Goal: Information Seeking & Learning: Compare options

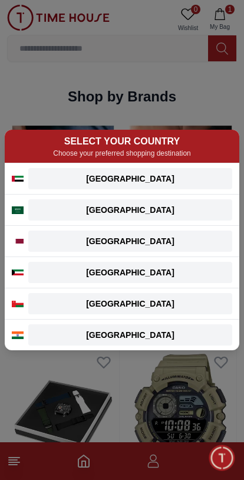
scroll to position [1201, 0]
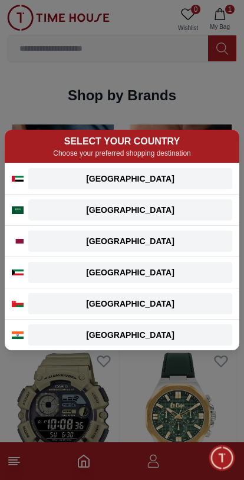
click at [86, 466] on div "SELECT YOUR COUNTRY Choose your preferred shopping destination UAE UAE English …" at bounding box center [122, 240] width 244 height 480
click at [159, 467] on div "SELECT YOUR COUNTRY Choose your preferred shopping destination UAE UAE English …" at bounding box center [122, 240] width 244 height 480
click at [162, 460] on div "SELECT YOUR COUNTRY Choose your preferred shopping destination UAE UAE English …" at bounding box center [122, 240] width 244 height 480
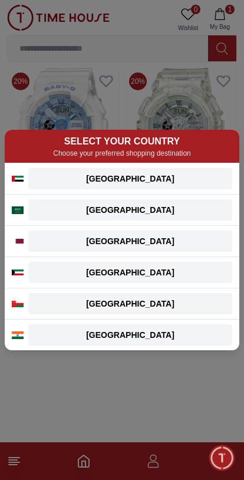
scroll to position [2046, 0]
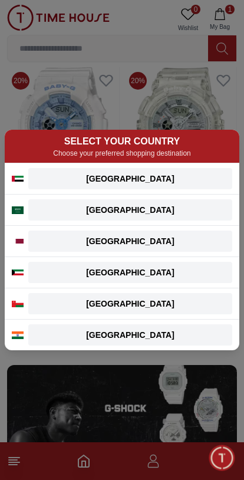
click at [199, 7] on div "SELECT YOUR COUNTRY Choose your preferred shopping destination UAE UAE English …" at bounding box center [122, 240] width 244 height 480
click at [189, 14] on div "SELECT YOUR COUNTRY Choose your preferred shopping destination UAE UAE English …" at bounding box center [122, 240] width 244 height 480
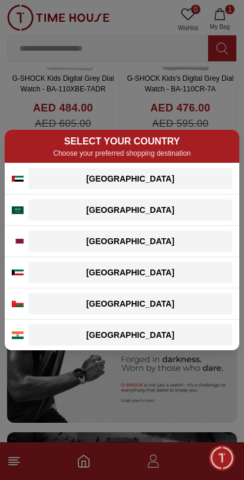
scroll to position [0, 0]
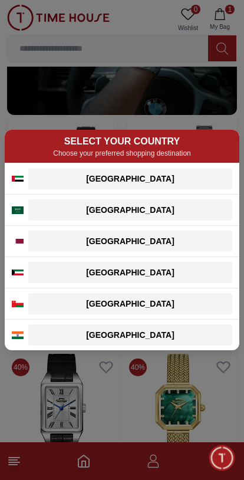
click at [74, 404] on div "SELECT YOUR COUNTRY Choose your preferred shopping destination UAE UAE English …" at bounding box center [122, 240] width 244 height 480
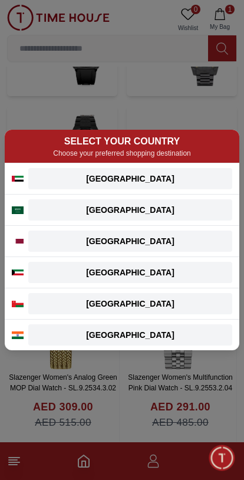
scroll to position [2853, 0]
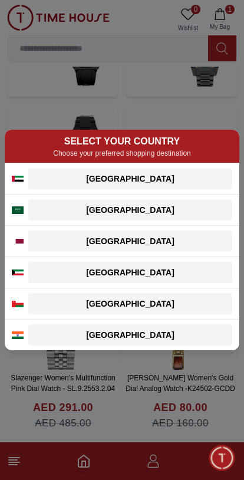
click at [163, 246] on div "Qatar" at bounding box center [130, 241] width 190 height 12
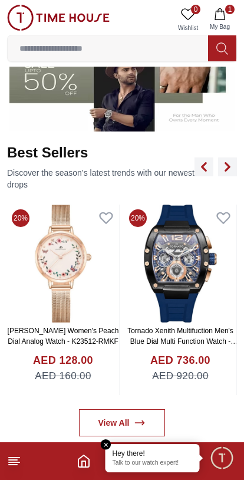
scroll to position [432, 0]
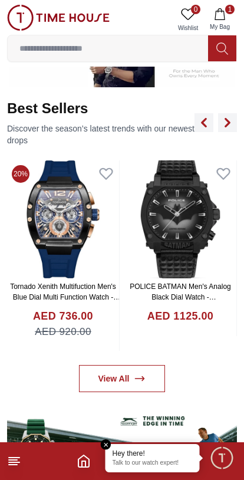
click at [119, 253] on img at bounding box center [63, 219] width 112 height 118
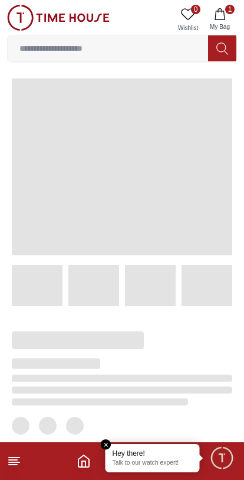
click at [175, 226] on span at bounding box center [122, 166] width 220 height 177
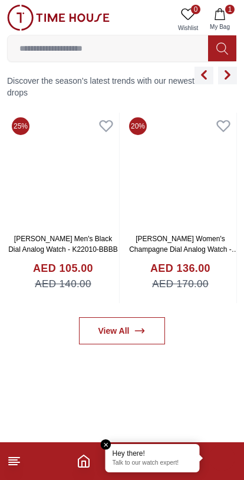
scroll to position [479, 0]
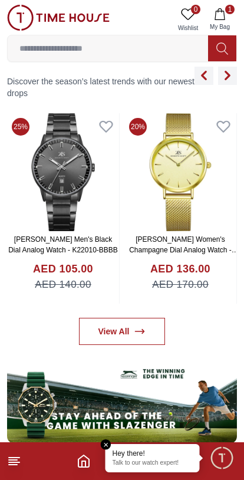
click at [70, 204] on img at bounding box center [63, 172] width 112 height 118
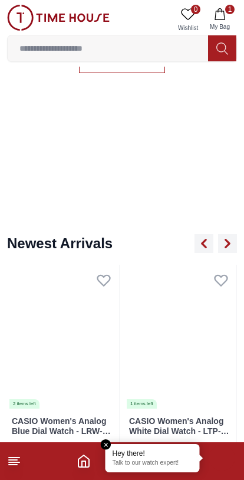
scroll to position [753, 0]
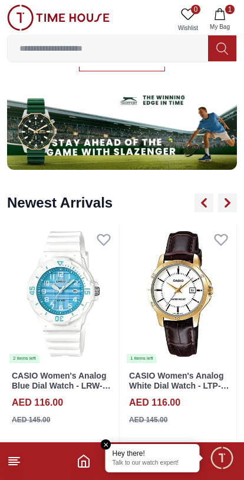
click at [52, 301] on img at bounding box center [63, 294] width 112 height 140
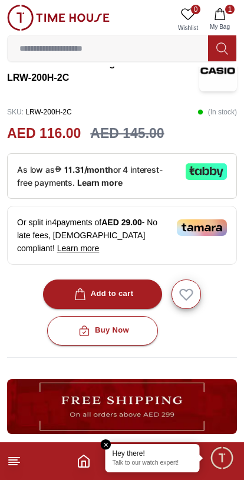
scroll to position [265, 0]
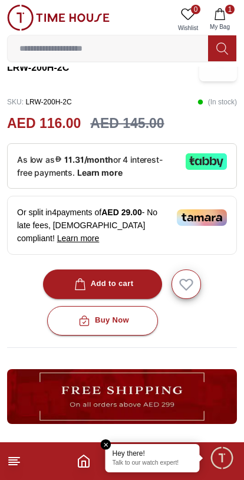
click at [187, 279] on icon "button" at bounding box center [186, 284] width 12 height 11
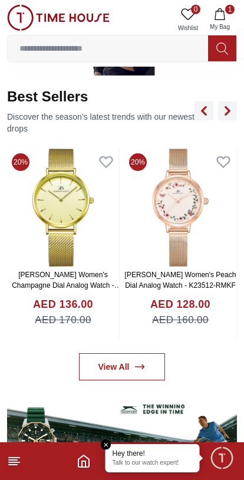
scroll to position [433, 0]
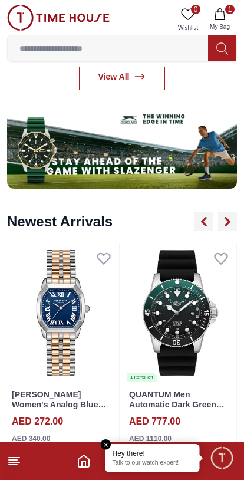
scroll to position [789, 0]
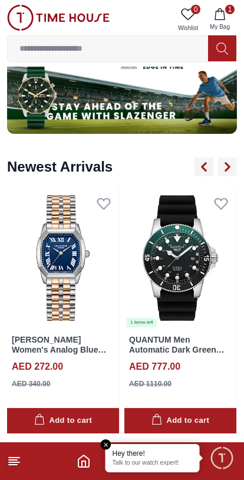
click at [176, 283] on img at bounding box center [180, 258] width 112 height 140
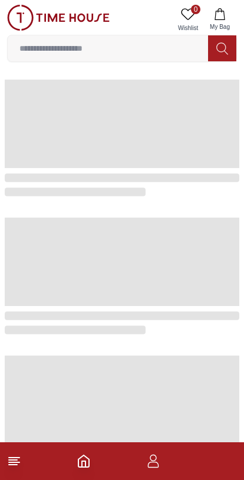
scroll to position [460, 0]
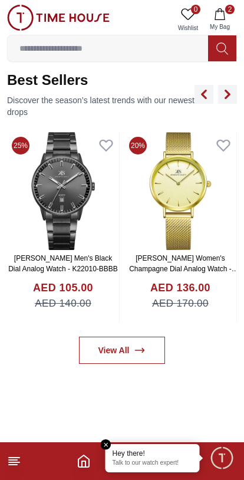
click at [178, 206] on img at bounding box center [180, 191] width 112 height 118
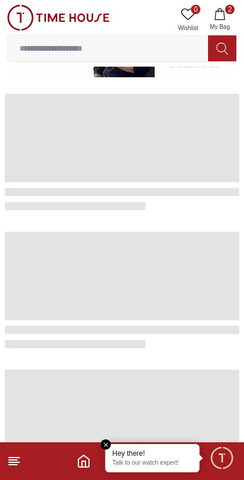
scroll to position [439, 0]
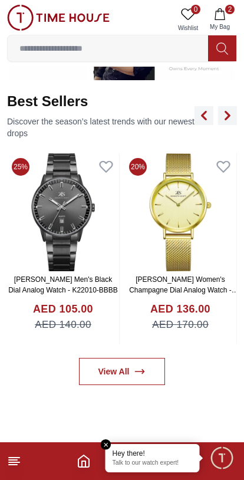
click at [175, 215] on img at bounding box center [180, 212] width 112 height 118
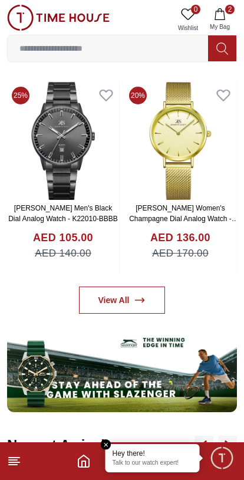
scroll to position [500, 0]
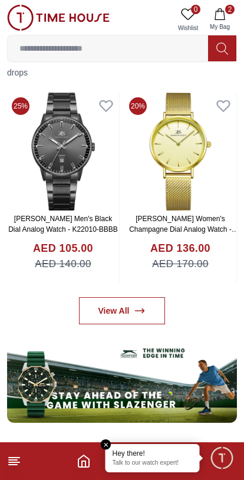
click at [75, 196] on img at bounding box center [63, 152] width 112 height 118
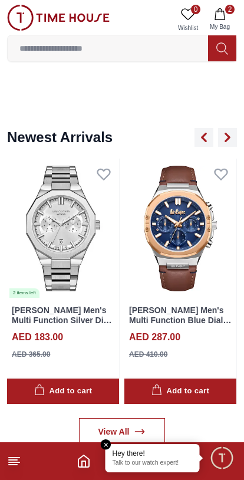
scroll to position [822, 0]
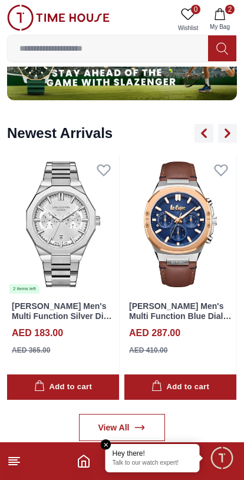
click at [188, 238] on img at bounding box center [180, 224] width 112 height 140
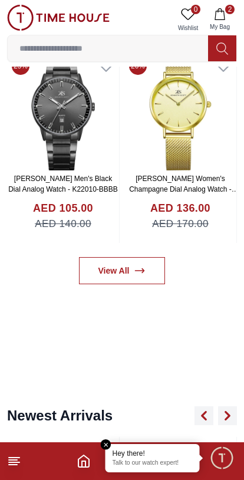
scroll to position [542, 0]
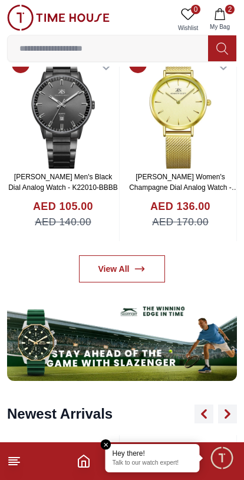
click at [172, 138] on img at bounding box center [180, 110] width 112 height 118
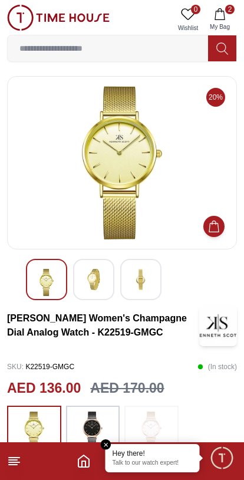
scroll to position [75, 0]
